Goal: Information Seeking & Learning: Learn about a topic

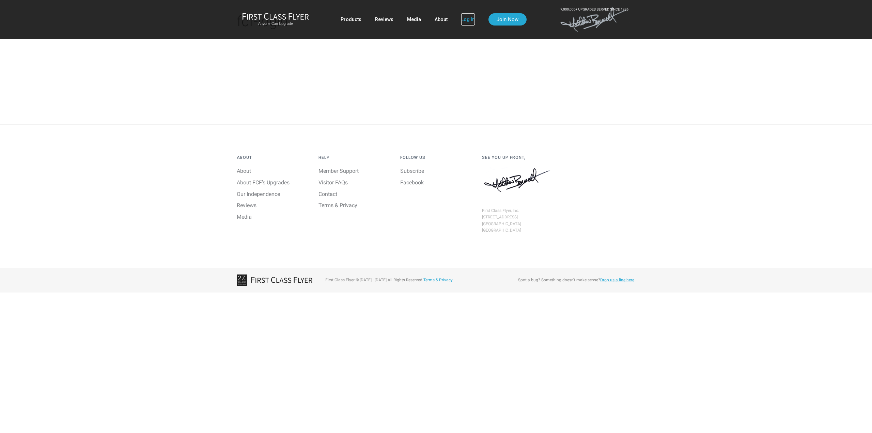
click at [465, 19] on link "Log In" at bounding box center [468, 19] width 14 height 12
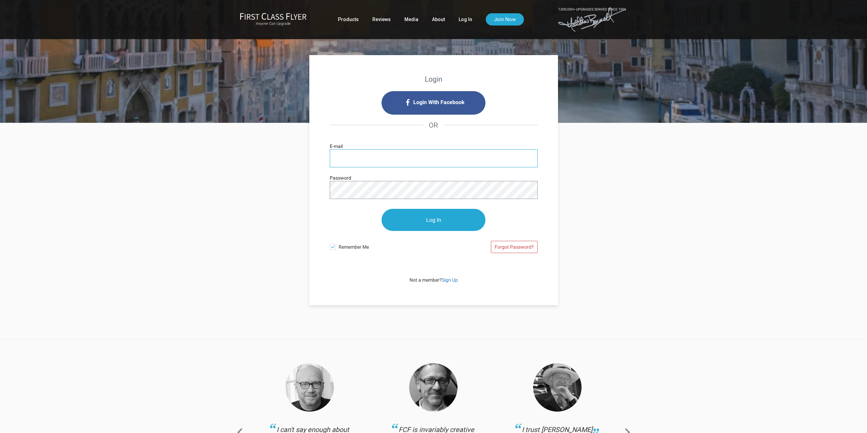
click at [415, 160] on input "E-mail" at bounding box center [434, 158] width 208 height 18
type input "[EMAIL_ADDRESS][DOMAIN_NAME]"
click at [472, 256] on div "Forgot Password?" at bounding box center [485, 248] width 104 height 21
click at [423, 222] on input "Log In" at bounding box center [433, 220] width 104 height 22
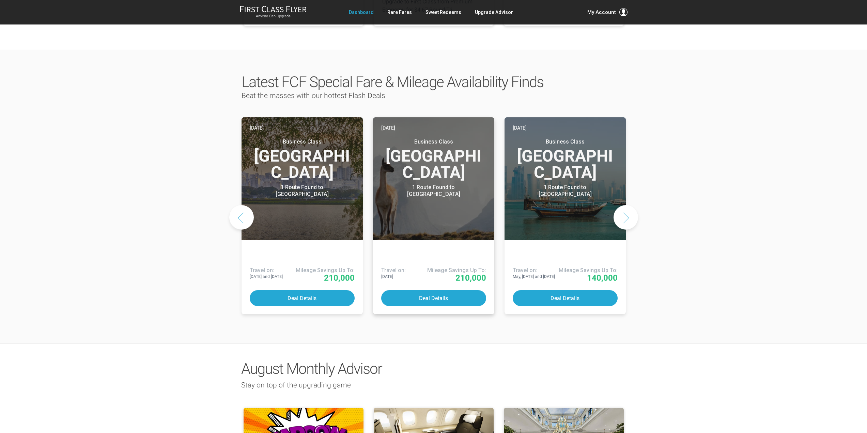
scroll to position [296, 0]
click at [626, 205] on button "Next slide" at bounding box center [625, 217] width 25 height 25
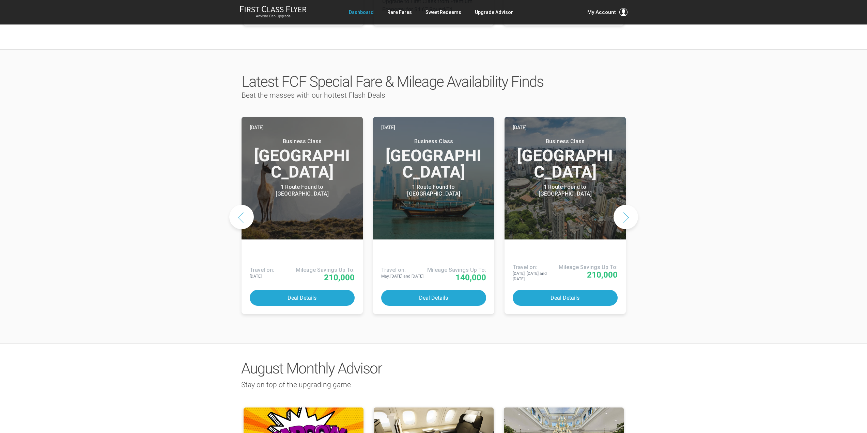
click at [626, 205] on button "Next slide" at bounding box center [625, 217] width 25 height 25
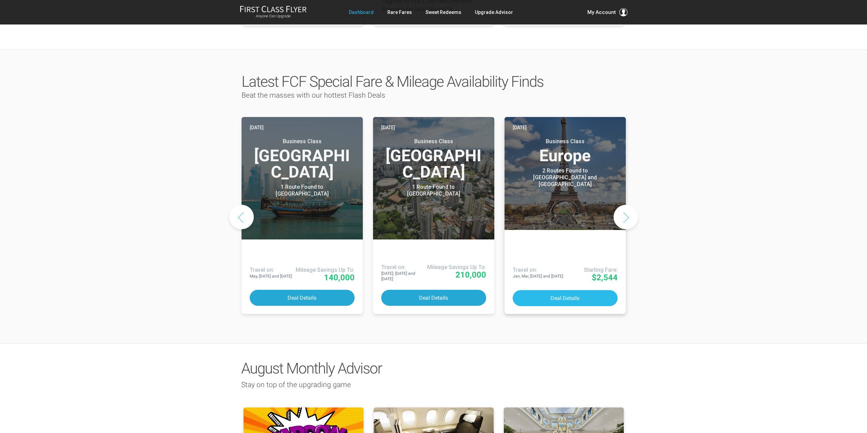
click at [561, 290] on button "Deal Details" at bounding box center [564, 298] width 105 height 16
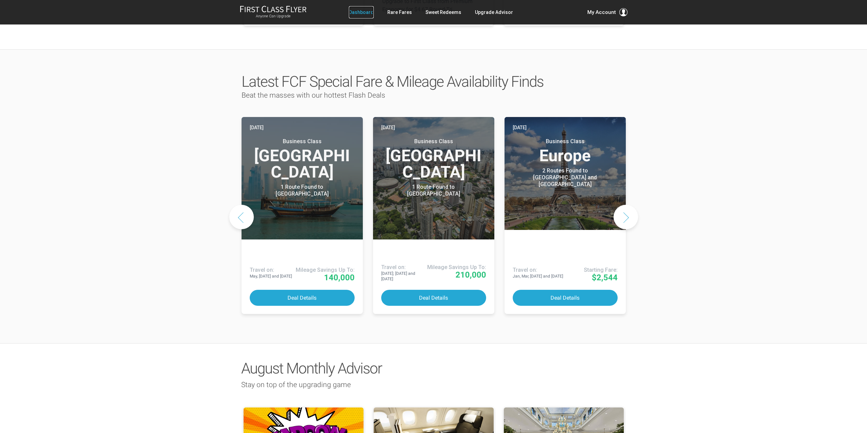
click at [367, 13] on link "Dashboard" at bounding box center [361, 12] width 25 height 12
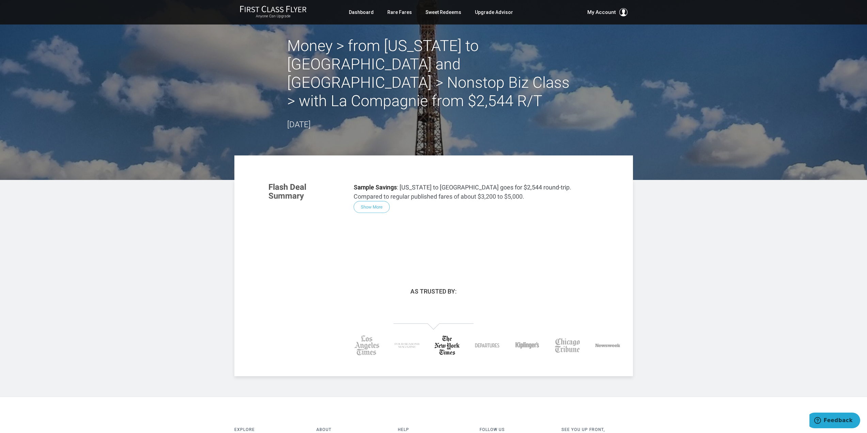
click at [374, 189] on div "Flash Deal Summary Sample Savings : [US_STATE] to [GEOGRAPHIC_DATA] goes for $2…" at bounding box center [434, 218] width 344 height 85
click at [374, 189] on div "Flash Deal Summary Sample Savings : New York to Paris goes for $2,544 round-tri…" at bounding box center [434, 218] width 344 height 85
click at [380, 189] on div "Flash Deal Summary Sample Savings : New York to Paris goes for $2,544 round-tri…" at bounding box center [434, 218] width 344 height 85
click at [379, 189] on div "Flash Deal Summary Sample Savings : New York to Paris goes for $2,544 round-tri…" at bounding box center [434, 218] width 344 height 85
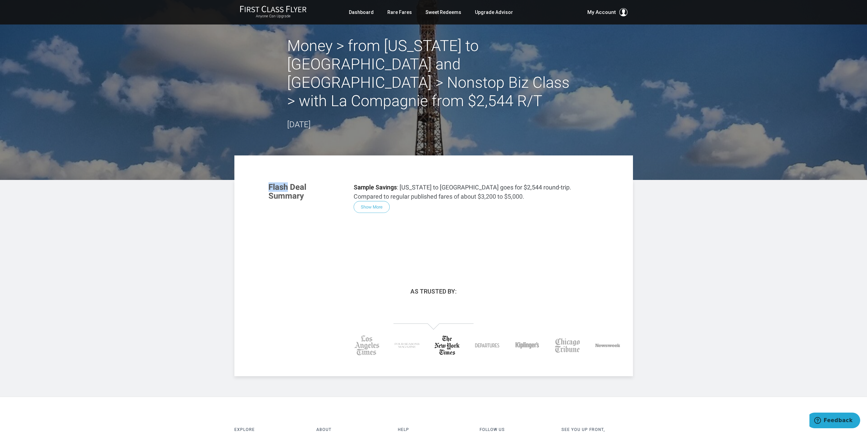
click at [379, 189] on div "Flash Deal Summary Sample Savings : New York to Paris goes for $2,544 round-tri…" at bounding box center [434, 218] width 344 height 85
click at [395, 11] on link "Rare Fares" at bounding box center [399, 12] width 25 height 12
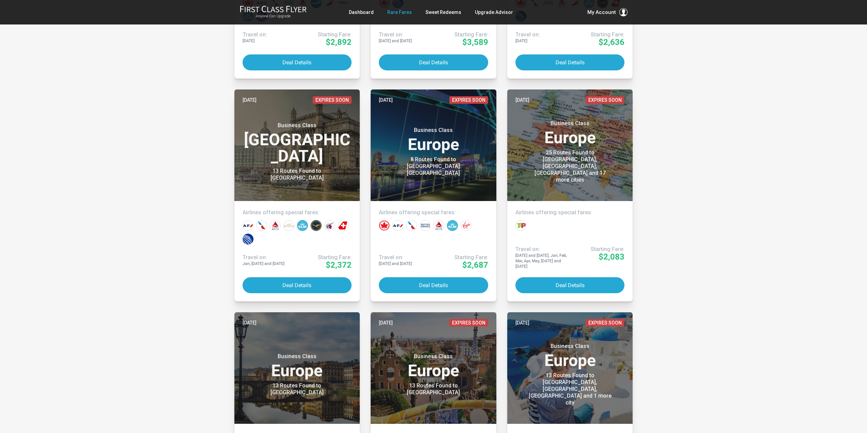
scroll to position [1182, 0]
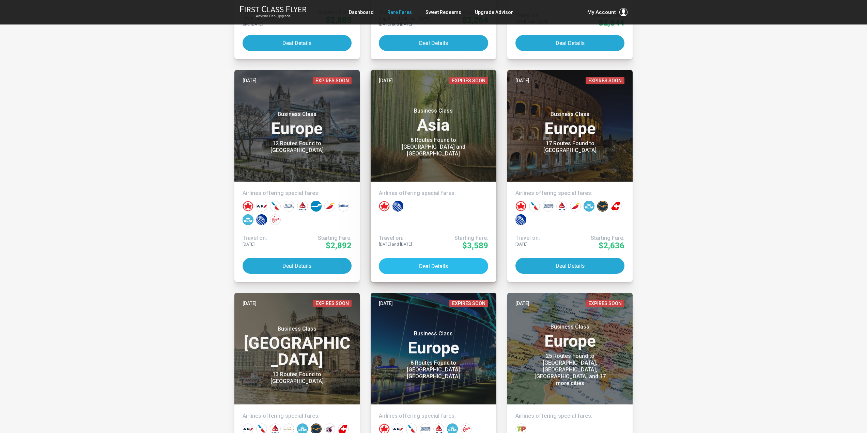
click at [417, 267] on button "Deal Details" at bounding box center [433, 266] width 109 height 16
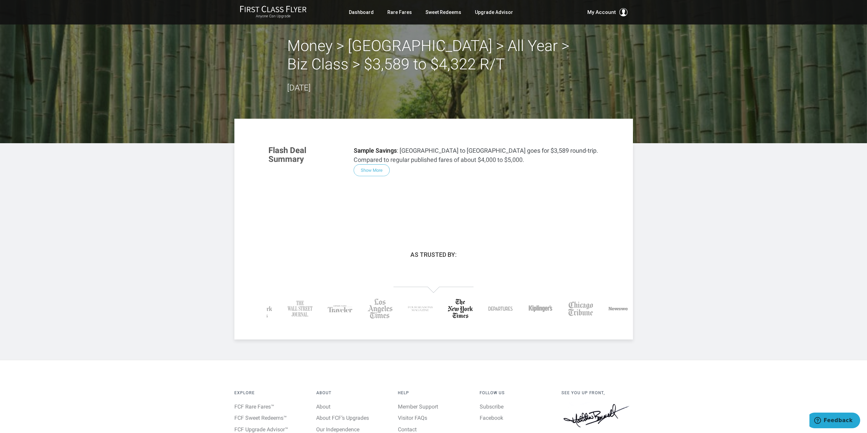
click at [374, 171] on div "Flash Deal Summary Sample Savings : [GEOGRAPHIC_DATA] to [GEOGRAPHIC_DATA] goes…" at bounding box center [434, 181] width 344 height 85
click at [419, 419] on link "Visitor FAQs" at bounding box center [412, 418] width 29 height 6
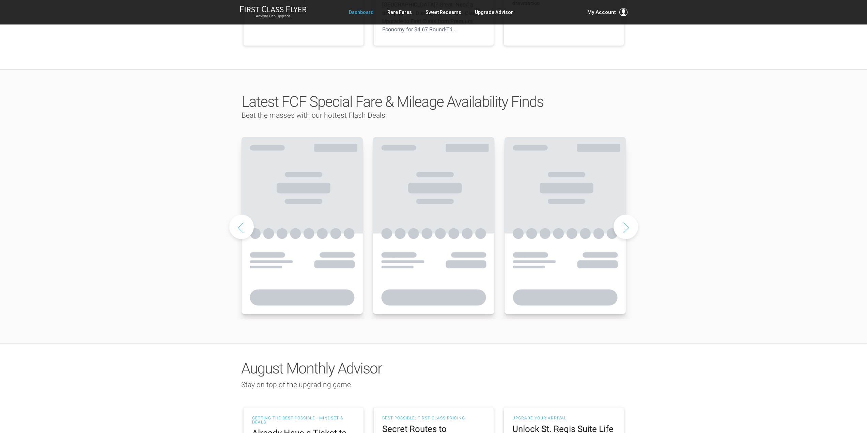
scroll to position [447, 0]
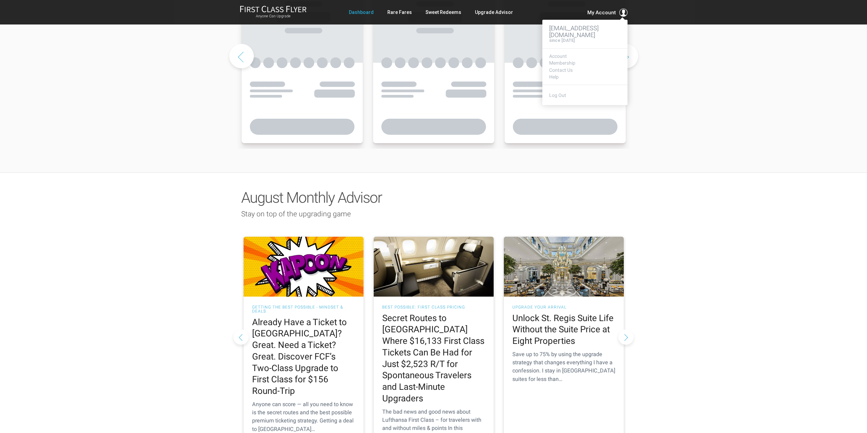
click at [606, 11] on span "My Account" at bounding box center [601, 13] width 29 height 8
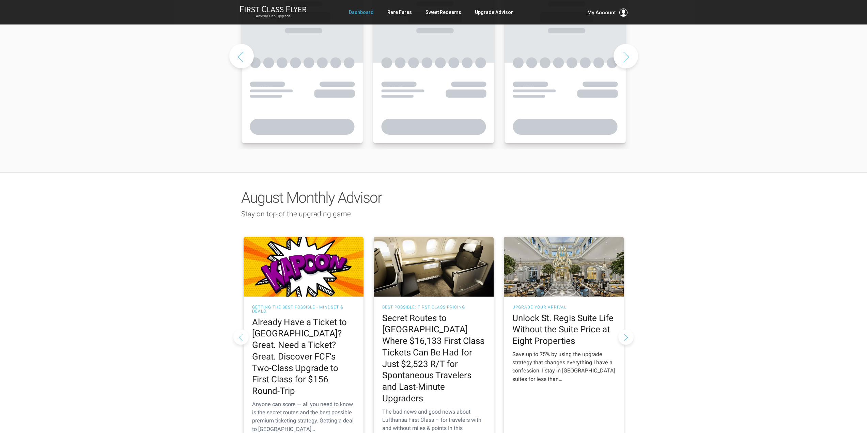
scroll to position [556, 0]
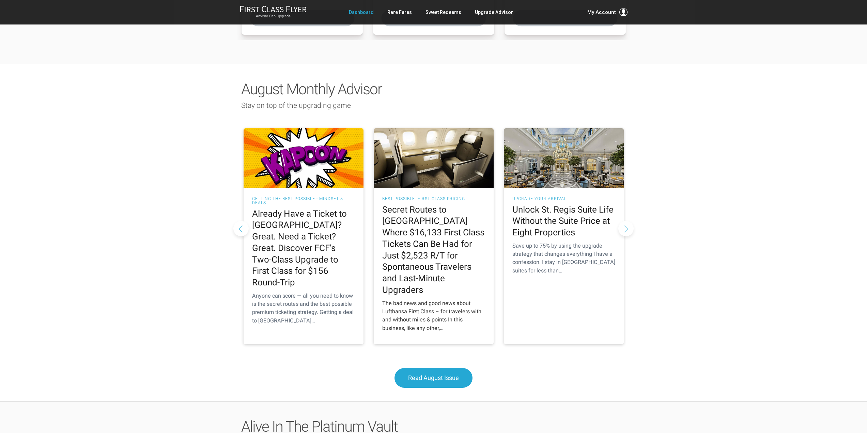
click at [425, 218] on h2 "Secret Routes to [GEOGRAPHIC_DATA] Where $16,133 First Class Tickets Can Be Had…" at bounding box center [433, 250] width 103 height 92
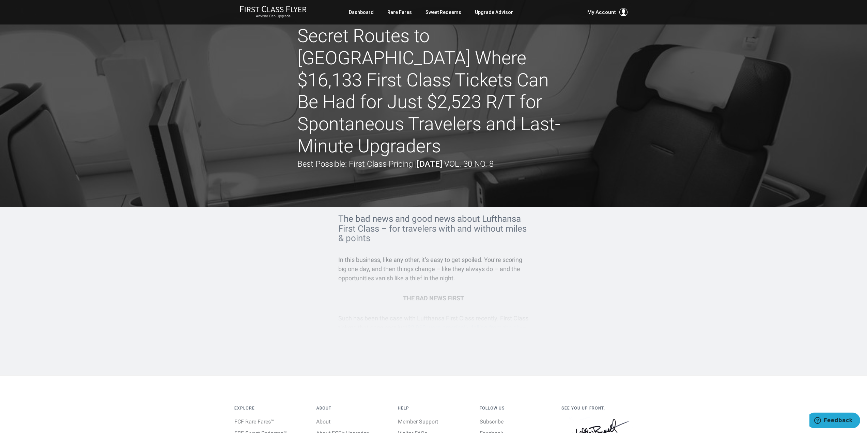
scroll to position [9, 0]
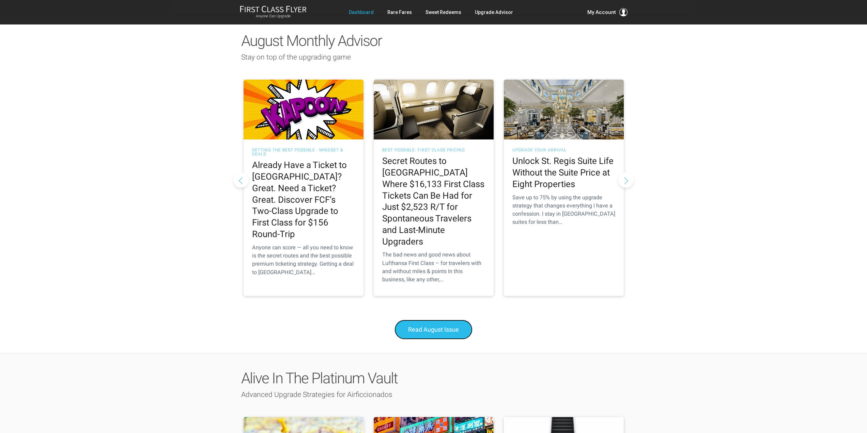
click at [428, 326] on span "Read August Issue" at bounding box center [433, 329] width 51 height 7
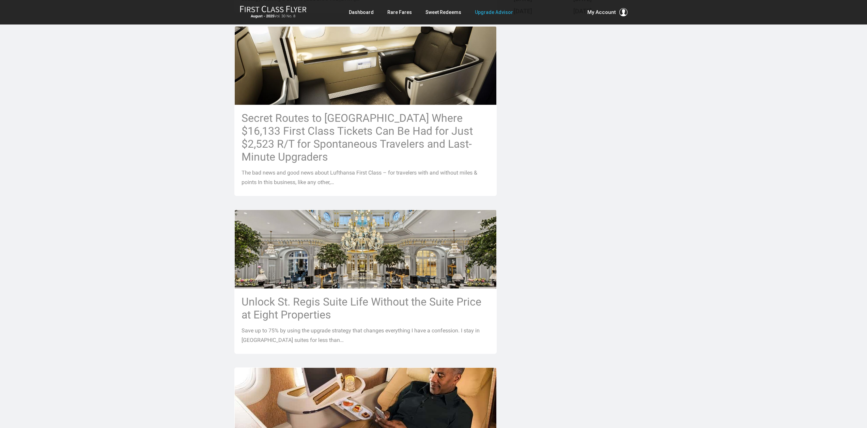
scroll to position [332, 0]
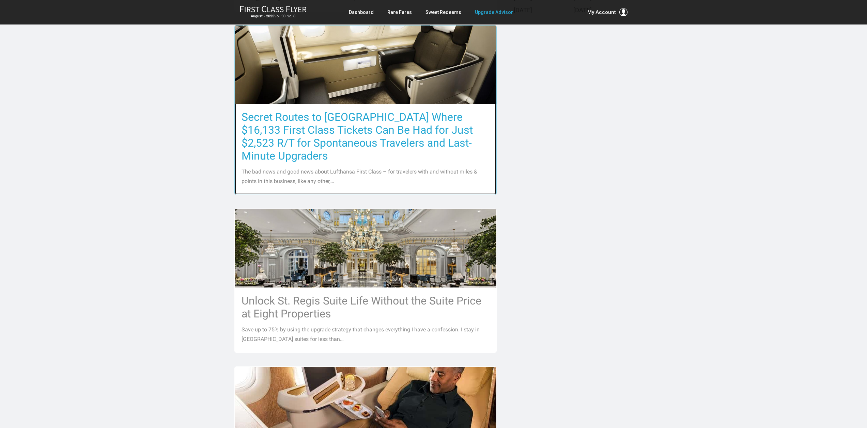
click at [348, 116] on h3 "Secret Routes to [GEOGRAPHIC_DATA] Where $16,133 First Class Tickets Can Be Had…" at bounding box center [365, 137] width 248 height 52
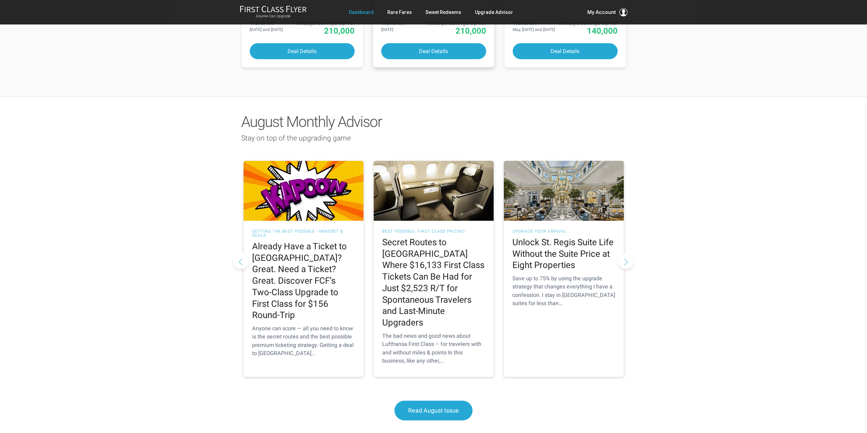
scroll to position [551, 0]
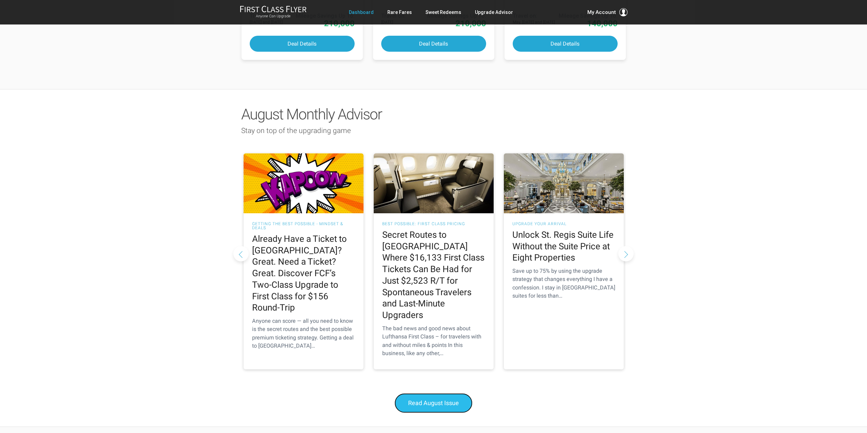
click at [445, 400] on span "Read August Issue" at bounding box center [433, 403] width 51 height 7
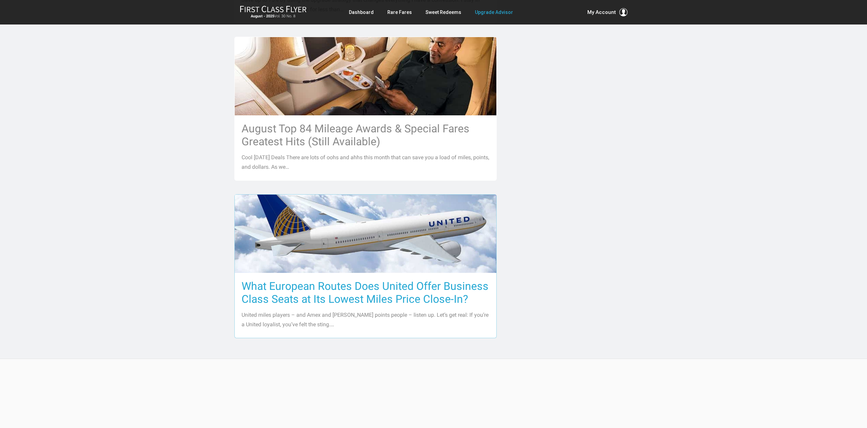
scroll to position [652, 0]
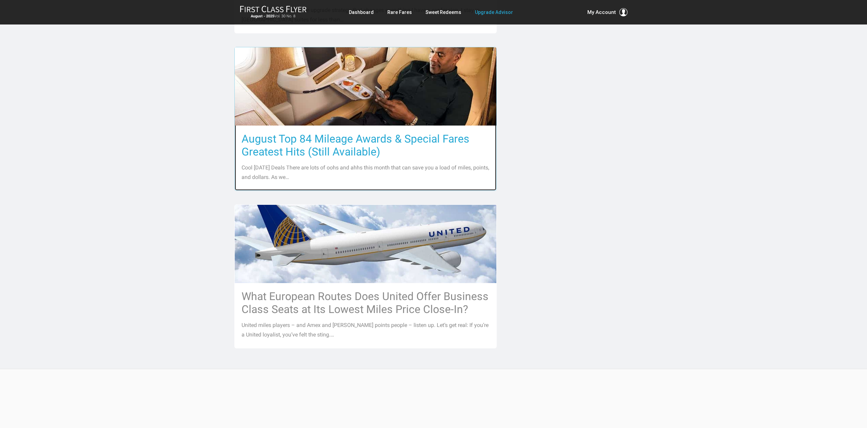
click at [318, 132] on h3 "August Top 84 Mileage Awards & Special Fares Greatest Hits (Still Available)" at bounding box center [365, 145] width 248 height 26
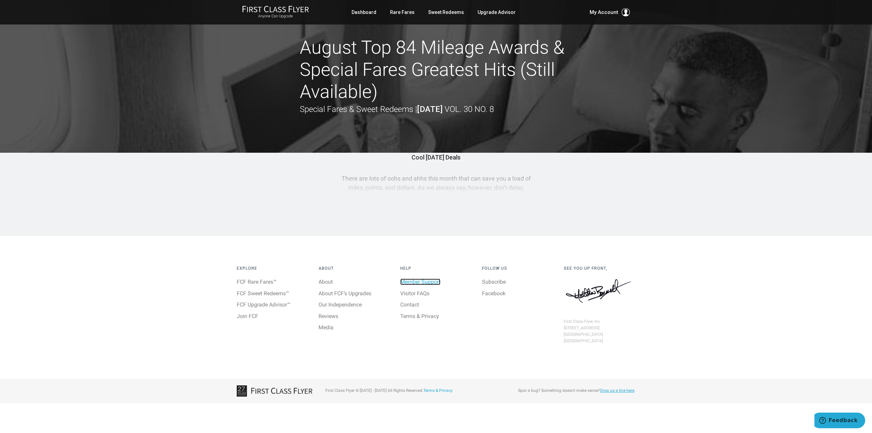
click at [422, 283] on link "Member Support" at bounding box center [420, 282] width 40 height 6
click at [408, 306] on link "Contact" at bounding box center [409, 305] width 19 height 6
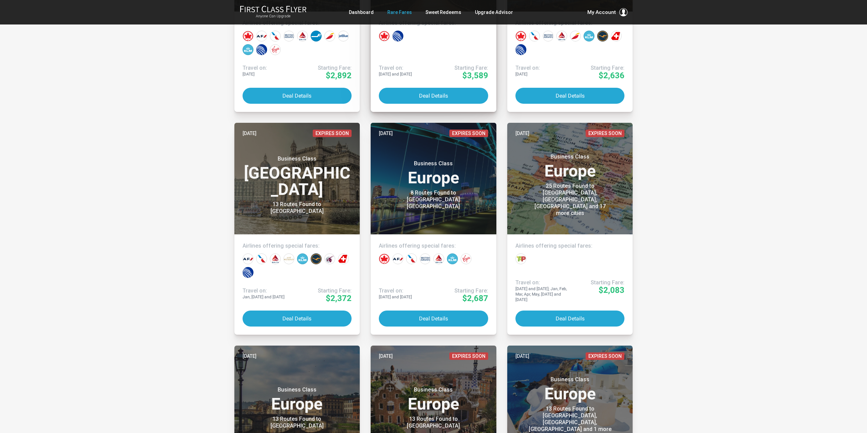
scroll to position [1574, 0]
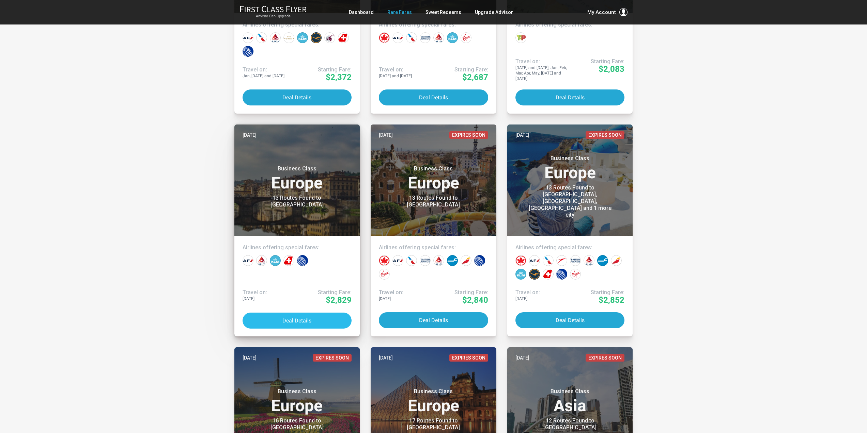
click at [288, 318] on button "Deal Details" at bounding box center [296, 321] width 109 height 16
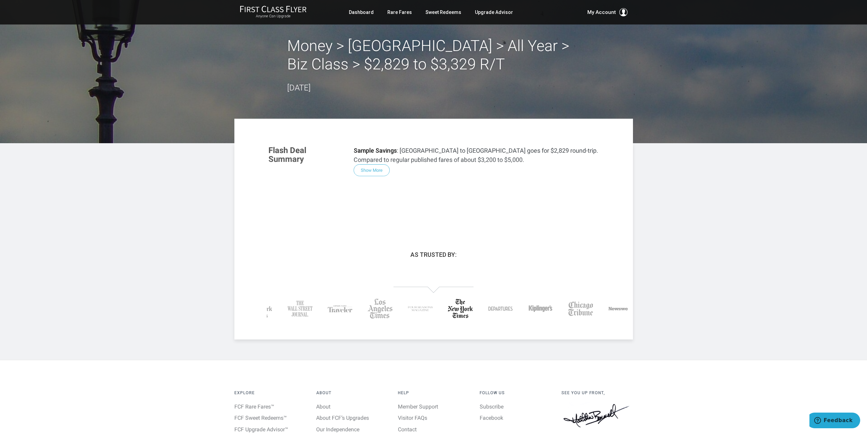
click at [366, 171] on div "Flash Deal Summary Sample Savings : Los Angeles to Florence goes for $2,829 rou…" at bounding box center [434, 181] width 344 height 85
